Goal: Transaction & Acquisition: Purchase product/service

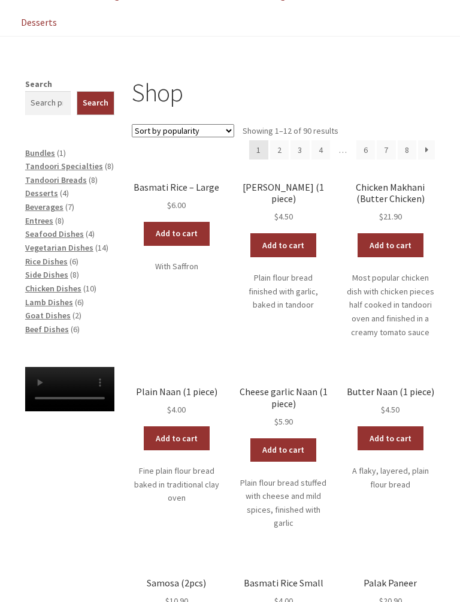
scroll to position [152, 0]
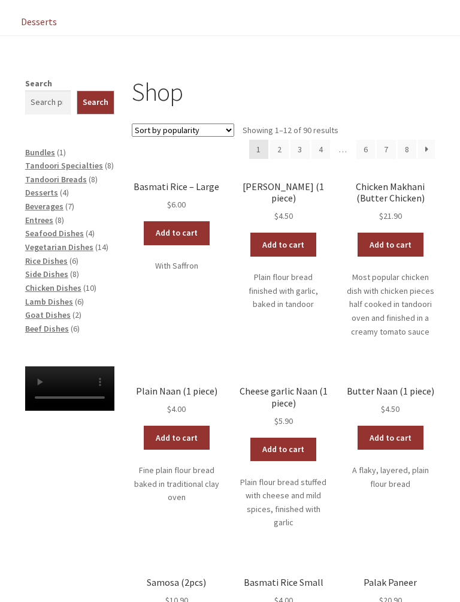
click at [56, 324] on span "Beef Dishes" at bounding box center [47, 329] width 44 height 11
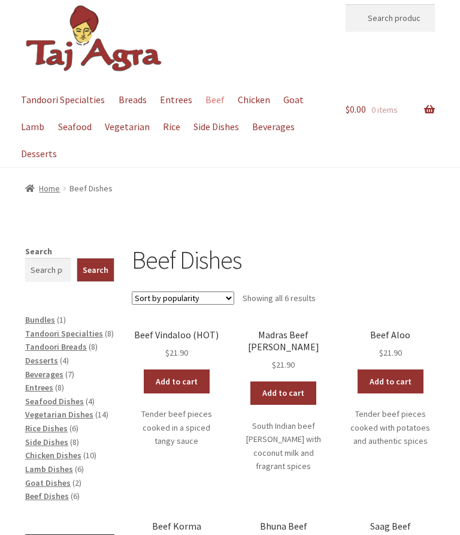
scroll to position [20, 0]
click at [178, 381] on link "Add to cart" at bounding box center [177, 382] width 66 height 24
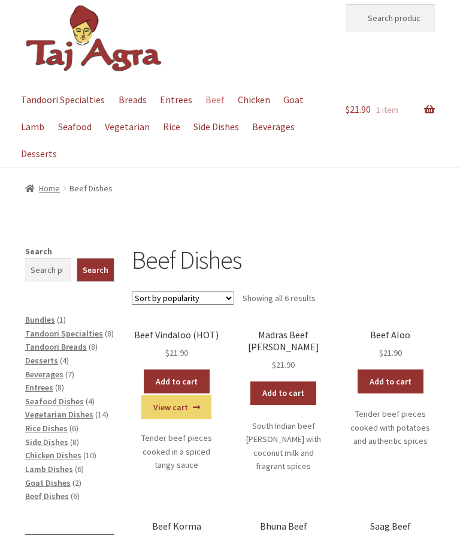
click at [64, 423] on span "Rice Dishes" at bounding box center [46, 428] width 43 height 11
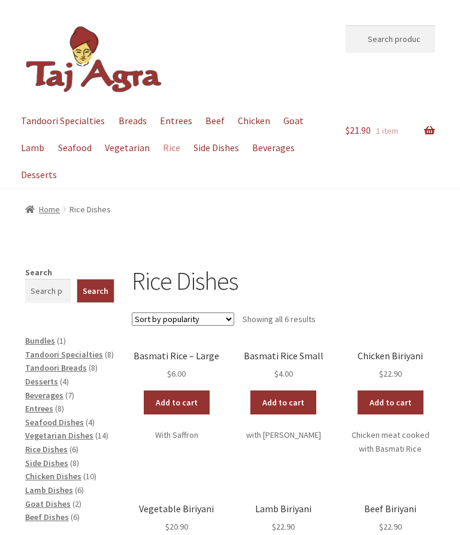
click at [180, 399] on link "Add to cart" at bounding box center [177, 402] width 66 height 24
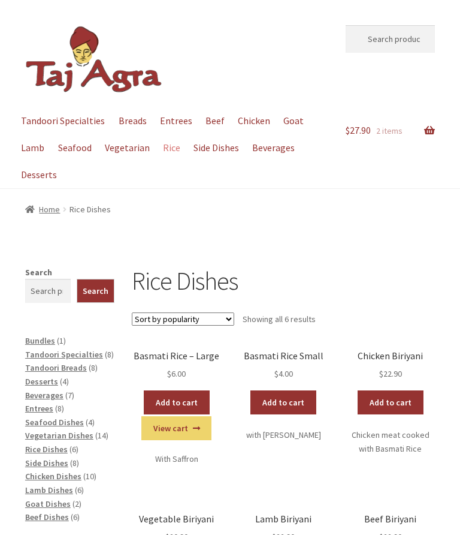
click at [50, 406] on span "Entrees" at bounding box center [39, 408] width 28 height 11
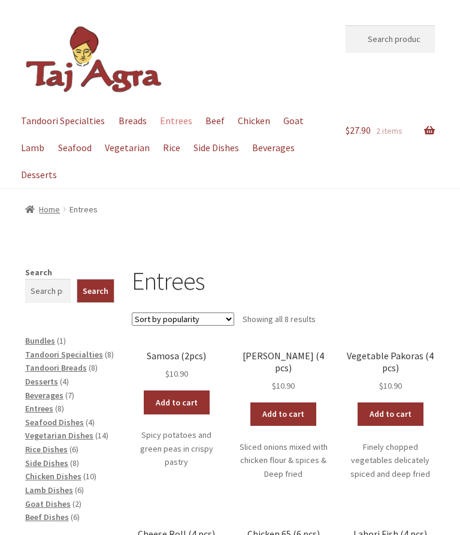
click at [179, 399] on link "Add to cart" at bounding box center [177, 402] width 66 height 24
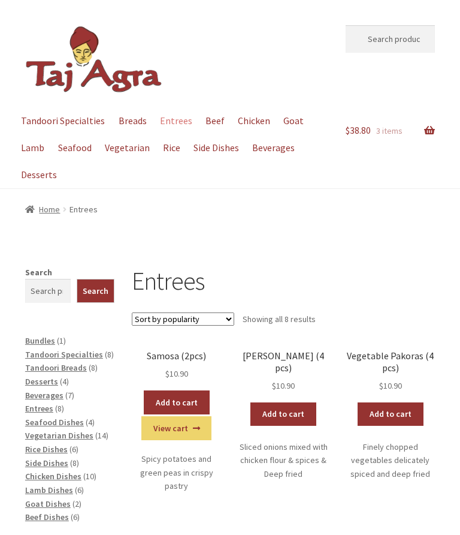
click at [68, 368] on span "Tandoori Breads" at bounding box center [56, 367] width 62 height 11
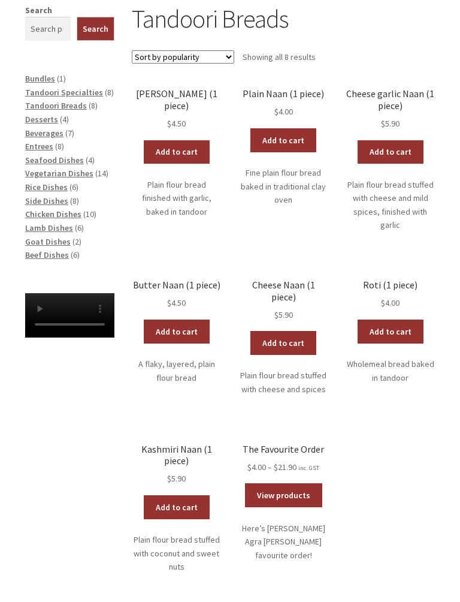
scroll to position [263, 0]
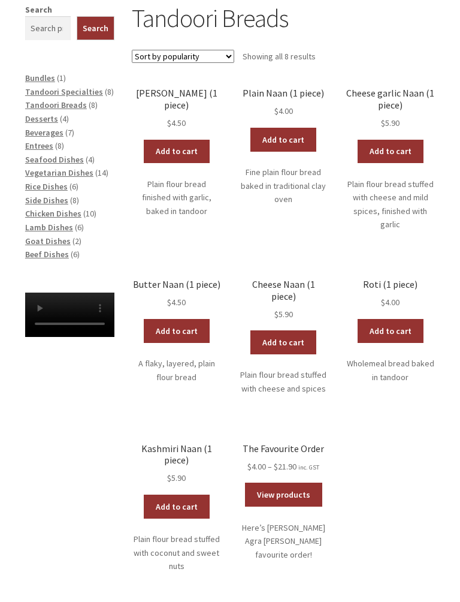
click at [176, 321] on link "Add to cart" at bounding box center [177, 331] width 66 height 24
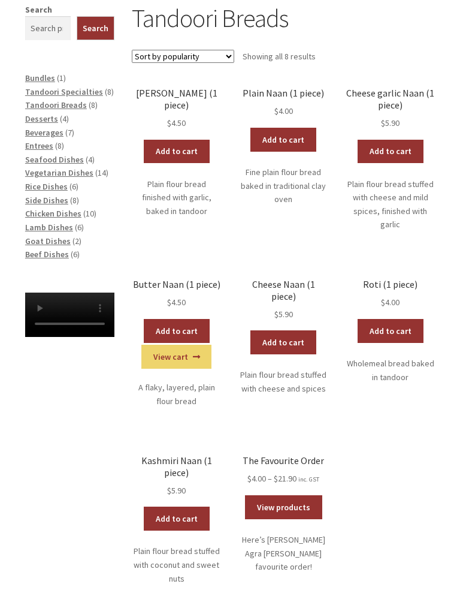
click at [173, 353] on link "View cart" at bounding box center [176, 357] width 70 height 24
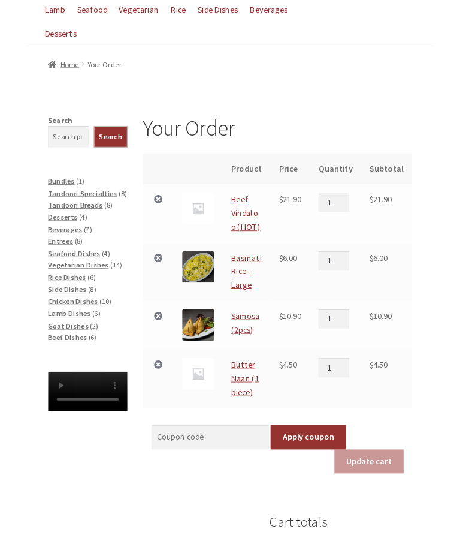
scroll to position [137, 0]
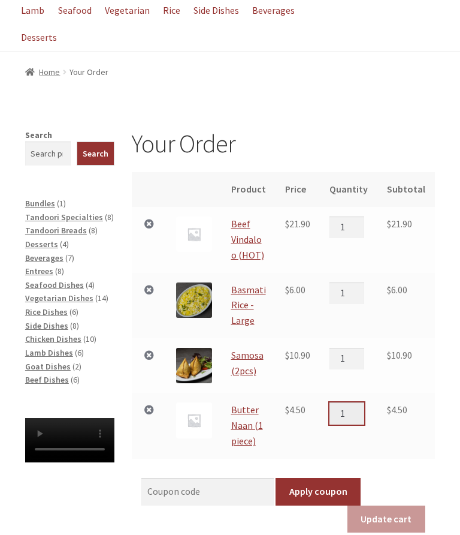
click at [353, 408] on input "1" at bounding box center [347, 413] width 35 height 22
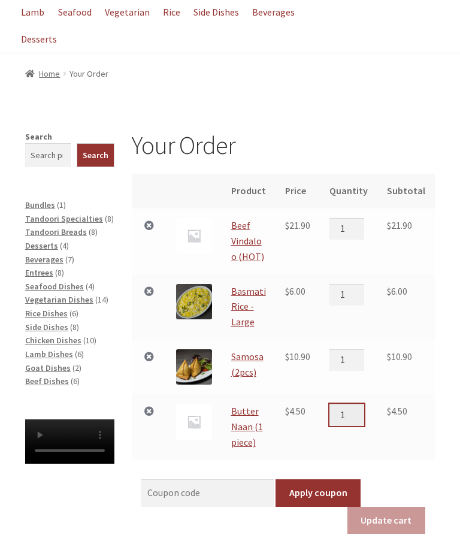
scroll to position [194, 0]
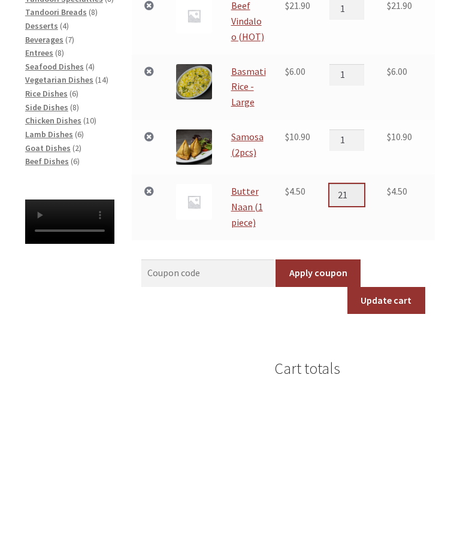
click at [365, 346] on input "21" at bounding box center [347, 357] width 35 height 22
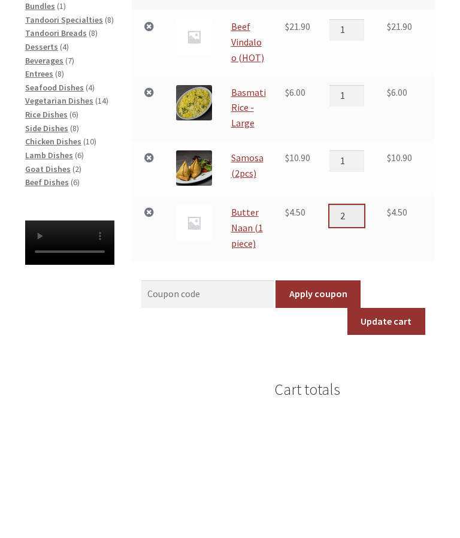
type input "2"
click at [405, 449] on button "Update cart" at bounding box center [387, 463] width 78 height 28
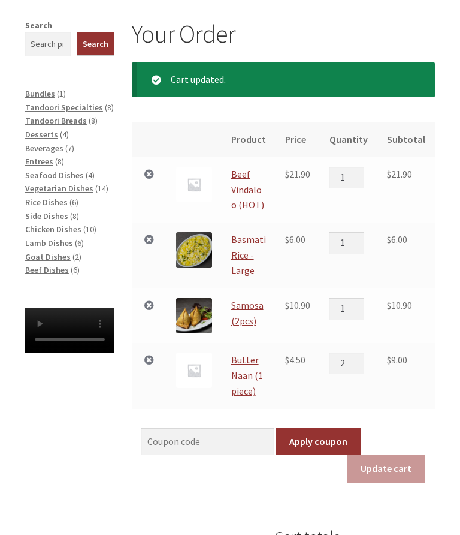
scroll to position [246, 0]
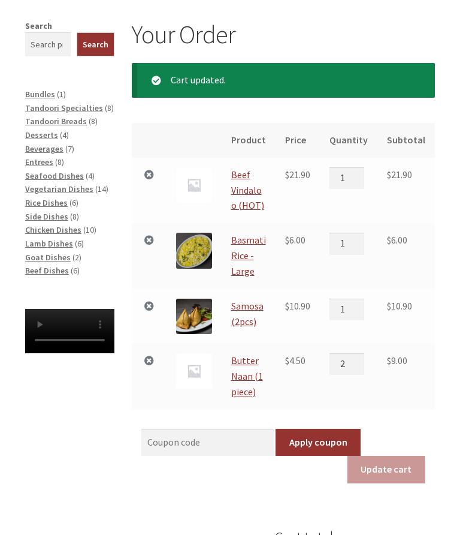
click at [60, 175] on span "Seafood Dishes" at bounding box center [54, 175] width 59 height 11
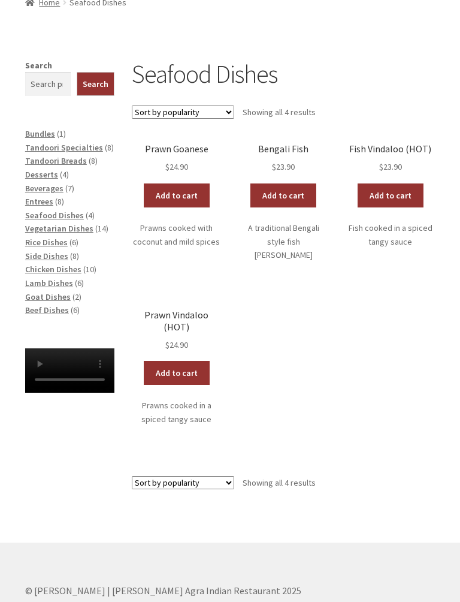
scroll to position [207, 0]
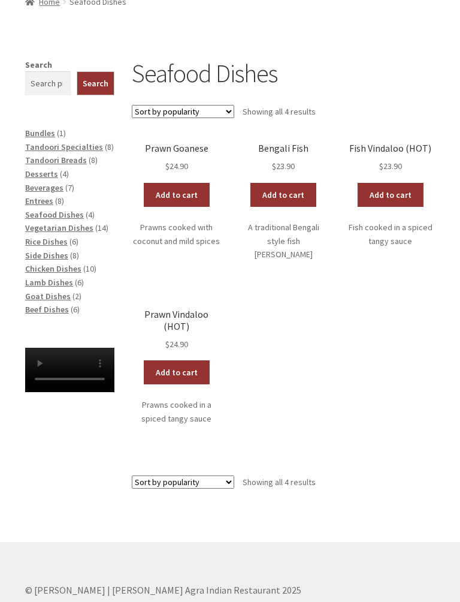
click at [178, 193] on link "Add to cart" at bounding box center [177, 195] width 66 height 24
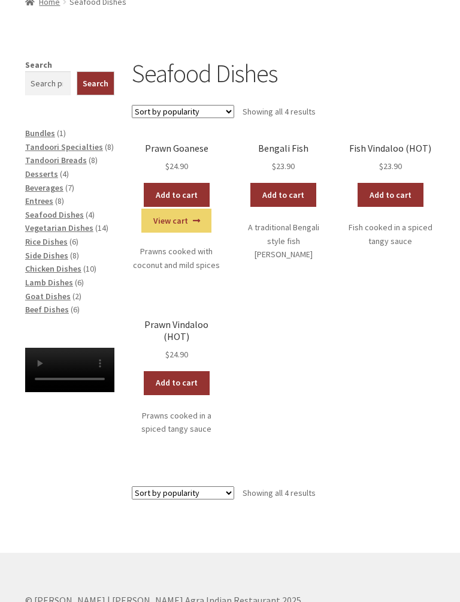
click at [176, 216] on link "View cart" at bounding box center [176, 221] width 70 height 24
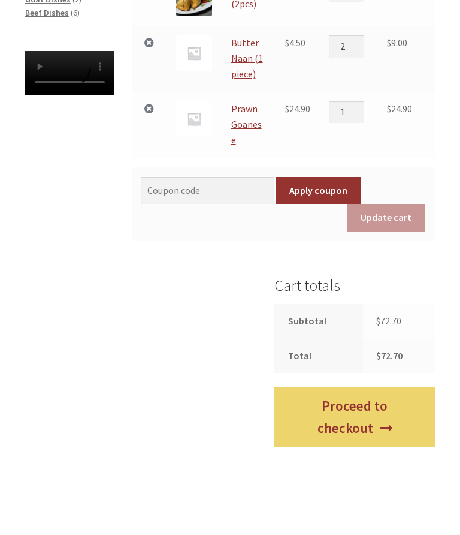
scroll to position [503, 0]
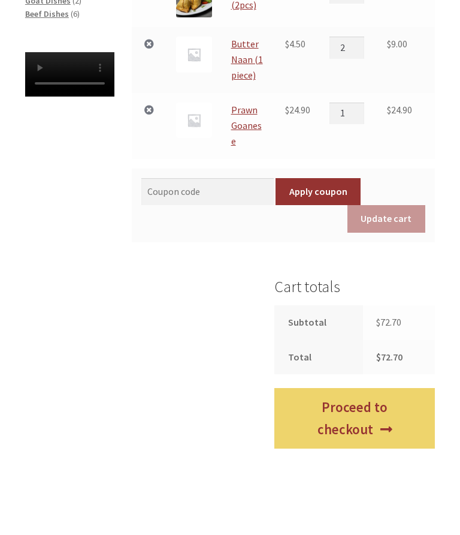
click at [362, 388] on link "Proceed to checkout" at bounding box center [355, 418] width 161 height 61
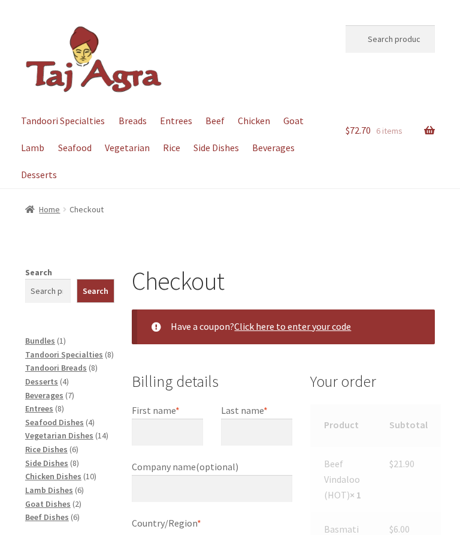
select select "ACT"
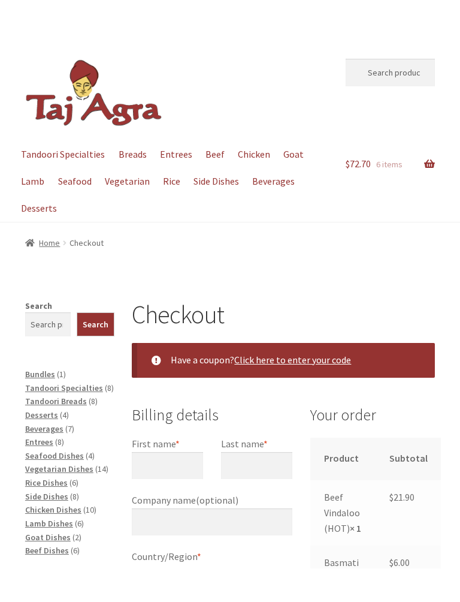
scroll to position [92, 0]
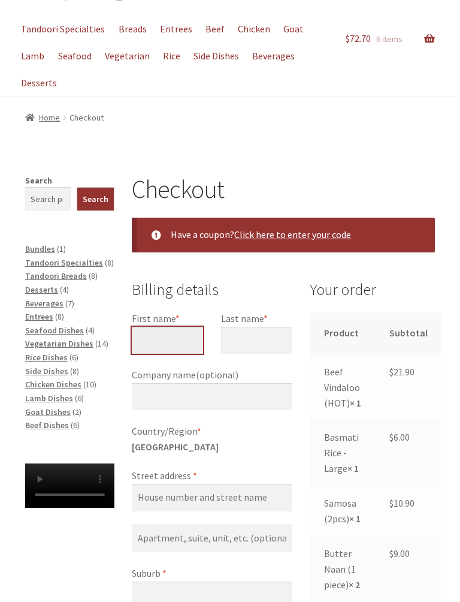
click at [183, 342] on input "First name *" at bounding box center [167, 341] width 71 height 28
click at [165, 336] on input "First name *" at bounding box center [167, 341] width 71 height 28
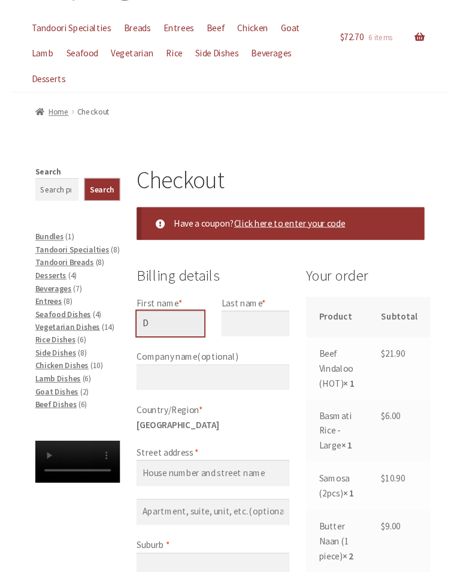
scroll to position [91, 0]
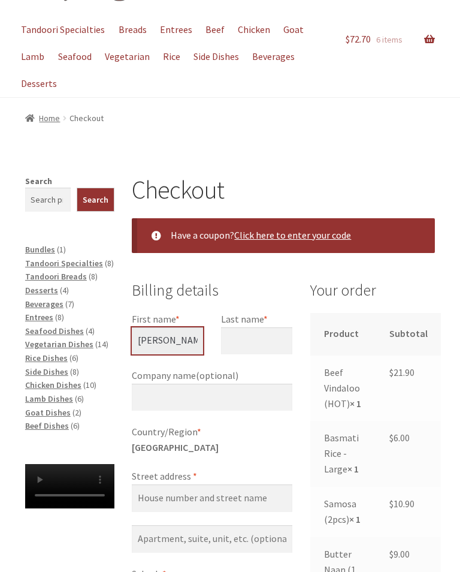
type input "[PERSON_NAME]"
click at [260, 340] on input "Last name *" at bounding box center [256, 341] width 71 height 28
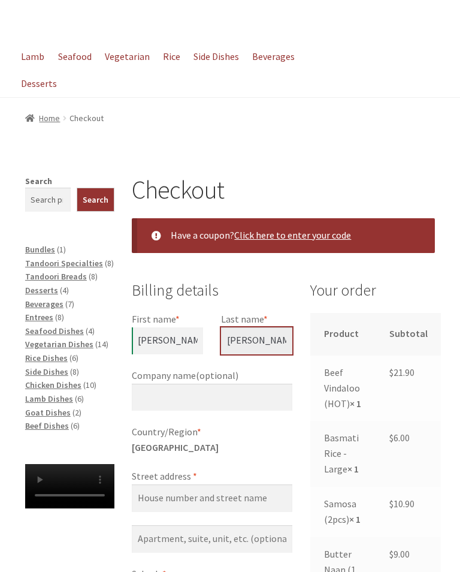
scroll to position [143, 0]
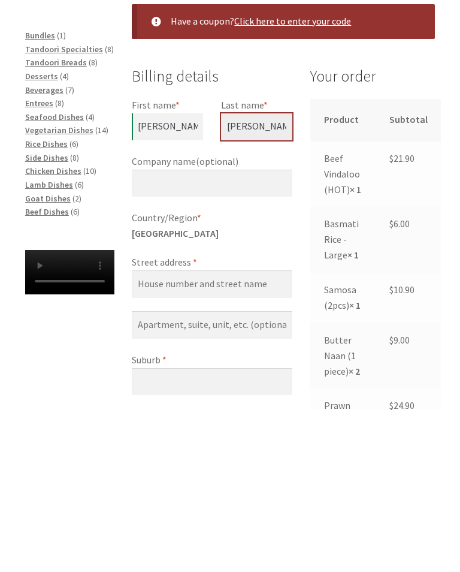
type input "[PERSON_NAME]"
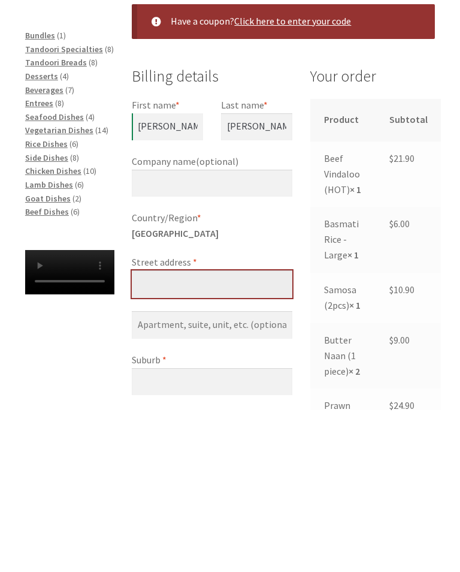
click at [164, 432] on input "Street address *" at bounding box center [212, 446] width 161 height 28
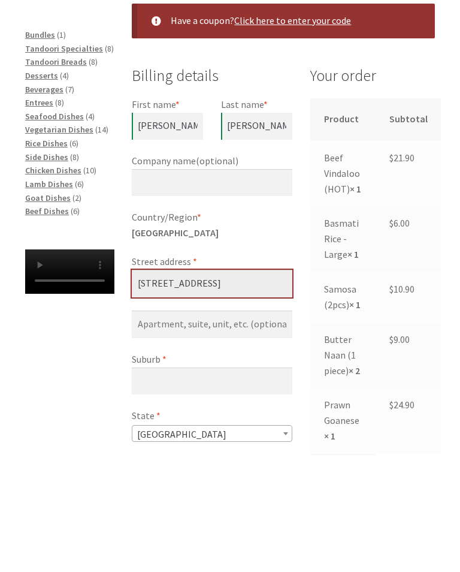
scroll to position [198, 0]
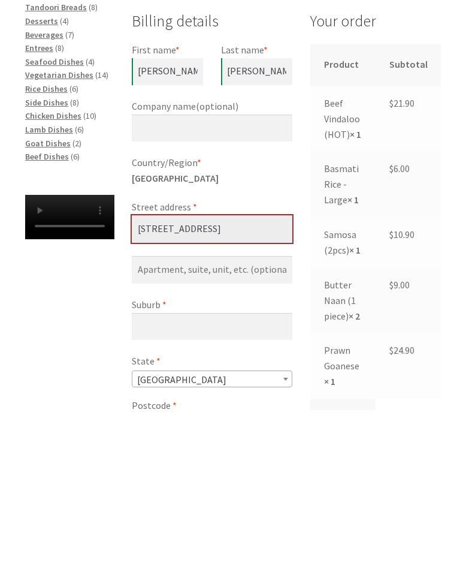
type input "[STREET_ADDRESS]"
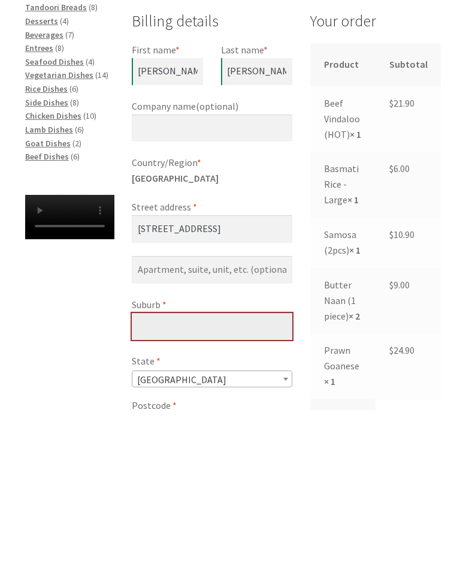
click at [240, 475] on input "Suburb *" at bounding box center [212, 489] width 161 height 28
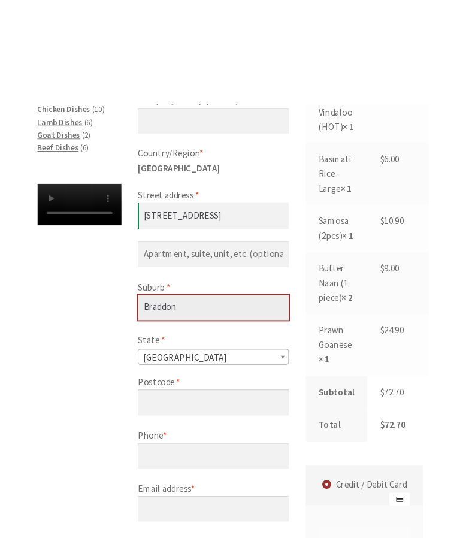
scroll to position [472, 0]
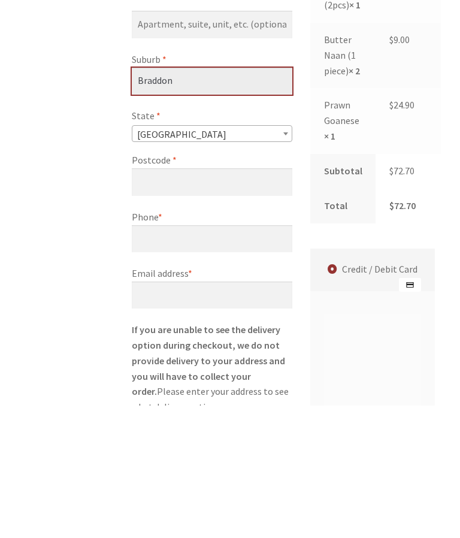
type input "Braddon"
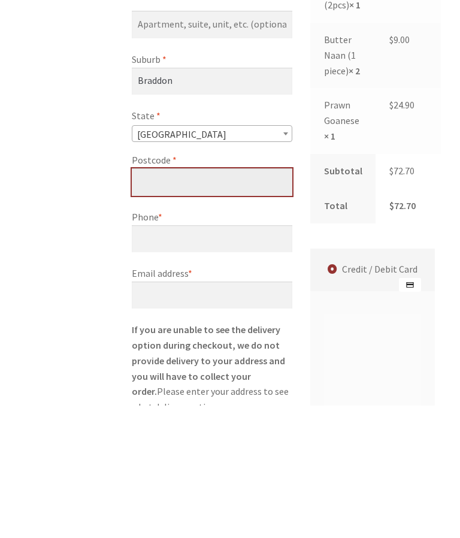
click at [164, 302] on input "Postcode *" at bounding box center [212, 316] width 161 height 28
type input "2612"
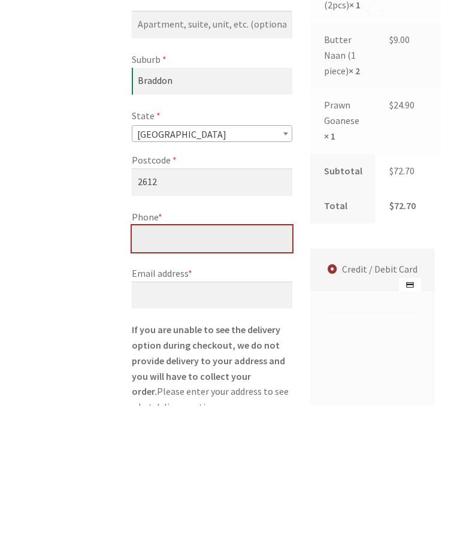
click at [218, 359] on input "Phone *" at bounding box center [212, 373] width 161 height 28
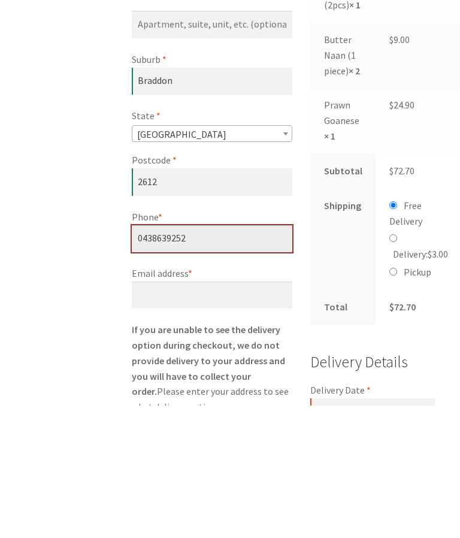
type input "0438639252"
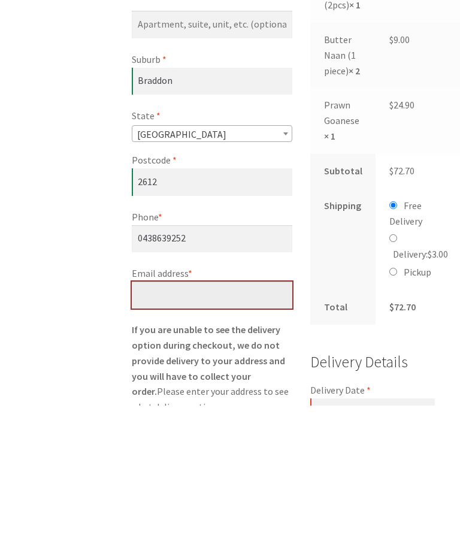
click at [190, 415] on input "Email address *" at bounding box center [212, 429] width 161 height 28
type input "[EMAIL_ADDRESS][DOMAIN_NAME]"
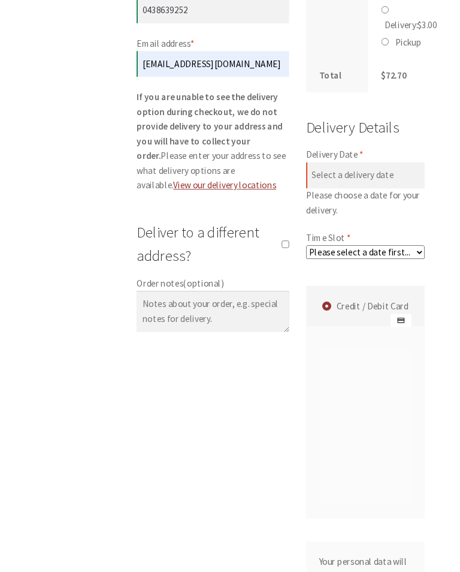
scroll to position [835, 0]
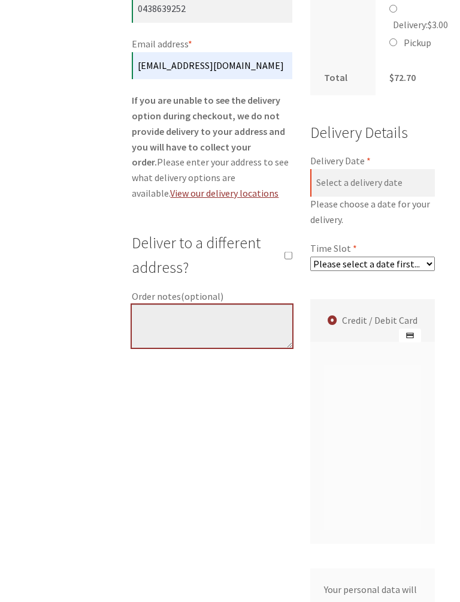
click at [165, 310] on textarea "Order notes (optional)" at bounding box center [212, 326] width 161 height 43
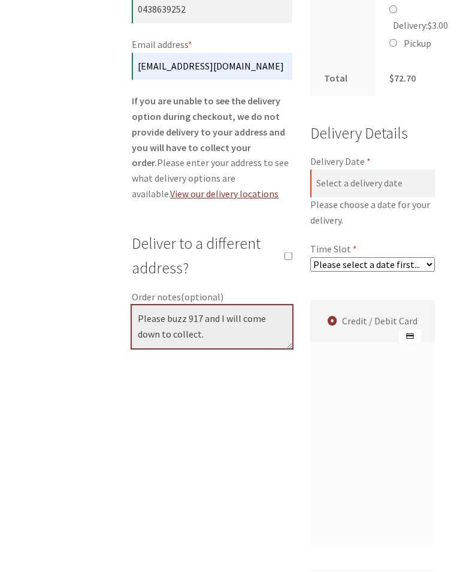
type textarea "Please buzz 917 and I will come down to collect."
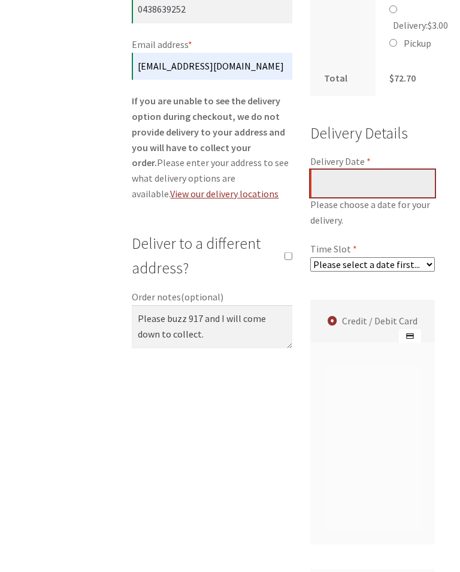
click at [411, 197] on input "Delivery Date *" at bounding box center [373, 184] width 125 height 28
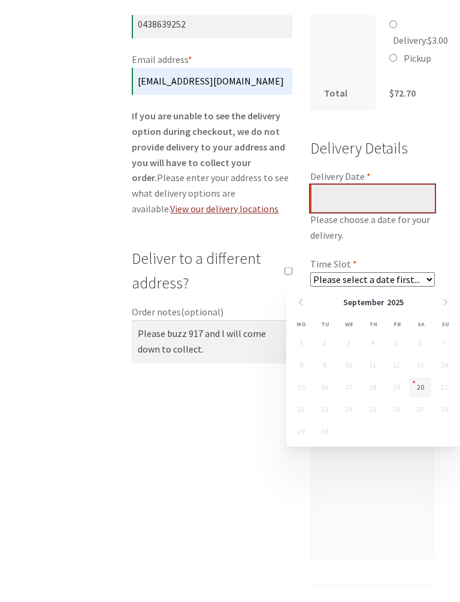
scroll to position [835, 0]
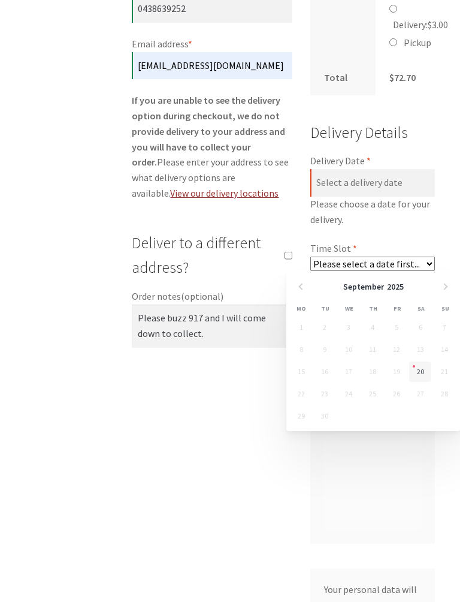
click at [421, 367] on link "20" at bounding box center [421, 372] width 22 height 20
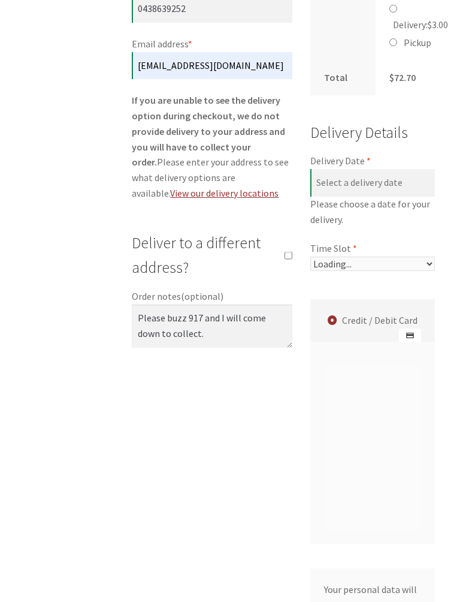
type input "[DATE]"
click at [429, 271] on select "Please select a time slot... 05:55 PM - 06:25 PM 06:25 PM - 06:55 PM 06:55 PM -…" at bounding box center [373, 264] width 125 height 14
select select "60c2ef62db861/0|0.00"
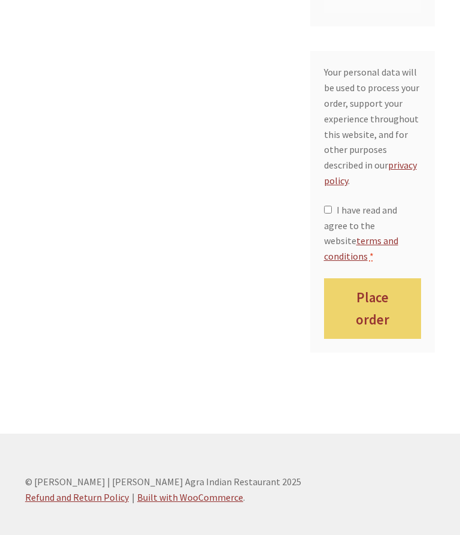
scroll to position [1410, 0]
click at [328, 213] on input "I have read and agree to the website terms and conditions *" at bounding box center [328, 209] width 8 height 8
checkbox input "true"
click at [381, 338] on button "Place order" at bounding box center [373, 308] width 98 height 61
